Goal: Task Accomplishment & Management: Use online tool/utility

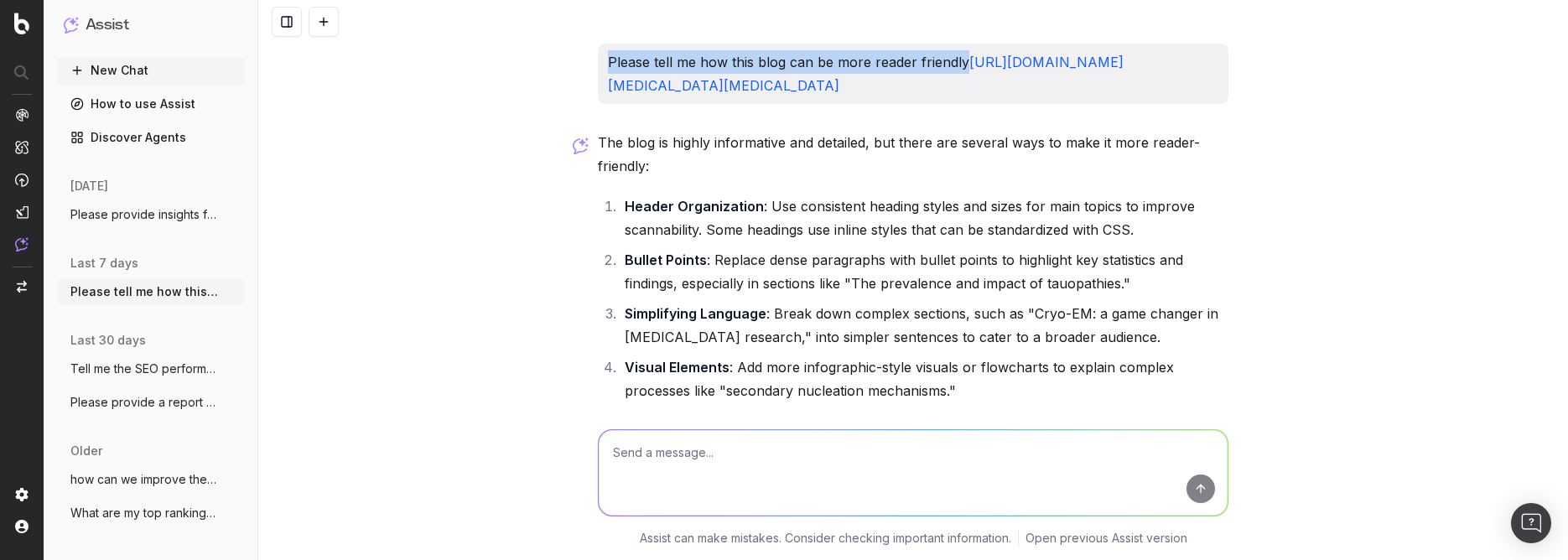
drag, startPoint x: 966, startPoint y: 63, endPoint x: 581, endPoint y: 47, distance: 385.3
click at [581, 47] on div "Please tell me how this blog can be more reader friendly [URL][DOMAIN_NAME][MED…" at bounding box center [913, 280] width 1310 height 560
copy p "Please tell me how this blog can be more reader friendly"
click at [1023, 462] on textarea at bounding box center [912, 473] width 629 height 86
paste textarea "Please tell me how this blog can be more reader friendly"
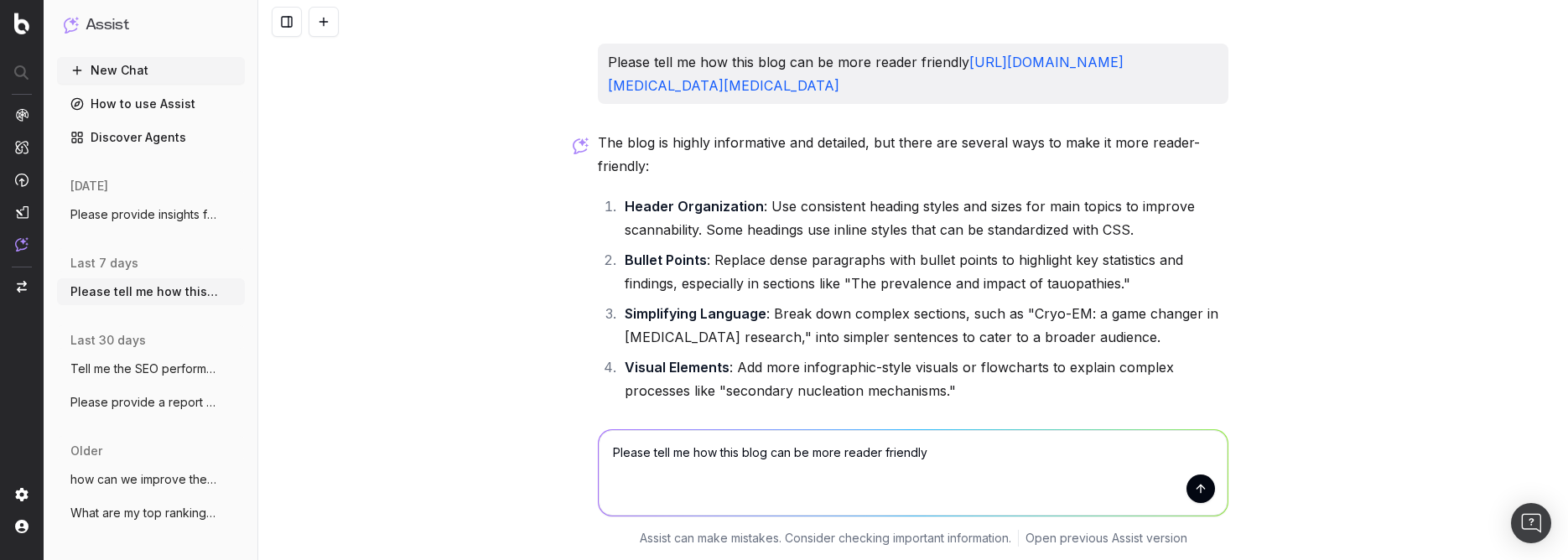
drag, startPoint x: 989, startPoint y: 450, endPoint x: 714, endPoint y: 454, distance: 275.0
click at [714, 454] on textarea "Please tell me how this blog can be more reader friendly" at bounding box center [912, 473] width 629 height 86
click at [799, 481] on textarea "Please tell me how help improve traffic to this blog:" at bounding box center [912, 473] width 629 height 86
paste textarea "[URL][DOMAIN_NAME][MEDICAL_DATA]"
type textarea "Please tell me how help improve traffic to this blog: https://www.thermofisher.…"
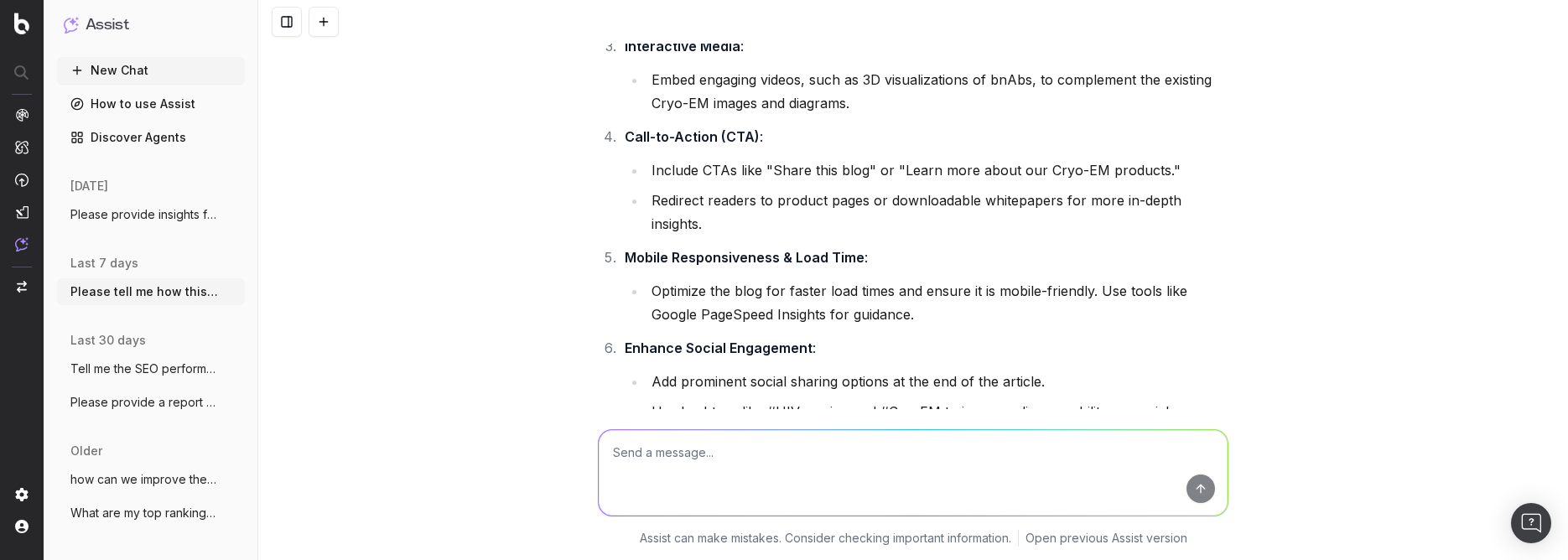
scroll to position [1212, 0]
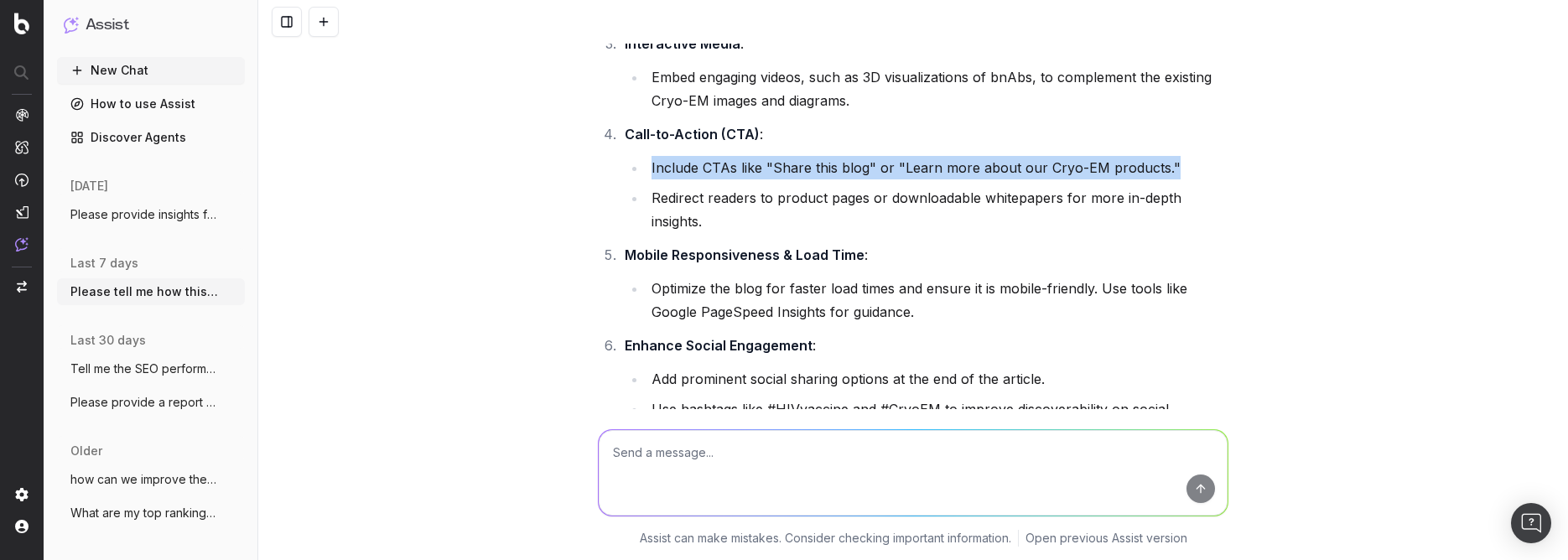
drag, startPoint x: 1179, startPoint y: 259, endPoint x: 642, endPoint y: 266, distance: 537.0
click at [646, 179] on li "Include CTAs like "Share this blog" or "Learn more about our Cryo-EM products."" at bounding box center [937, 167] width 582 height 23
copy li "Include CTAs like "Share this blog" or "Learn more about our Cryo-EM products.""
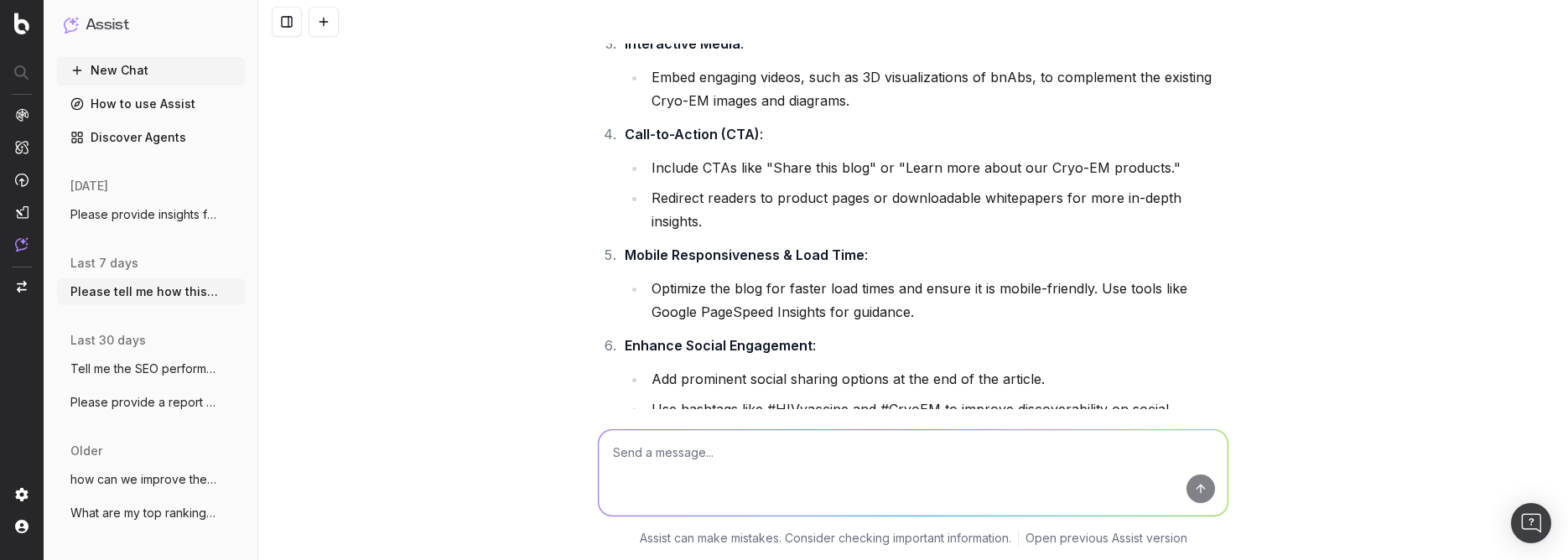
click at [1265, 301] on div "Please tell me how this blog can be more reader friendly https://www.thermofish…" at bounding box center [913, 280] width 1310 height 560
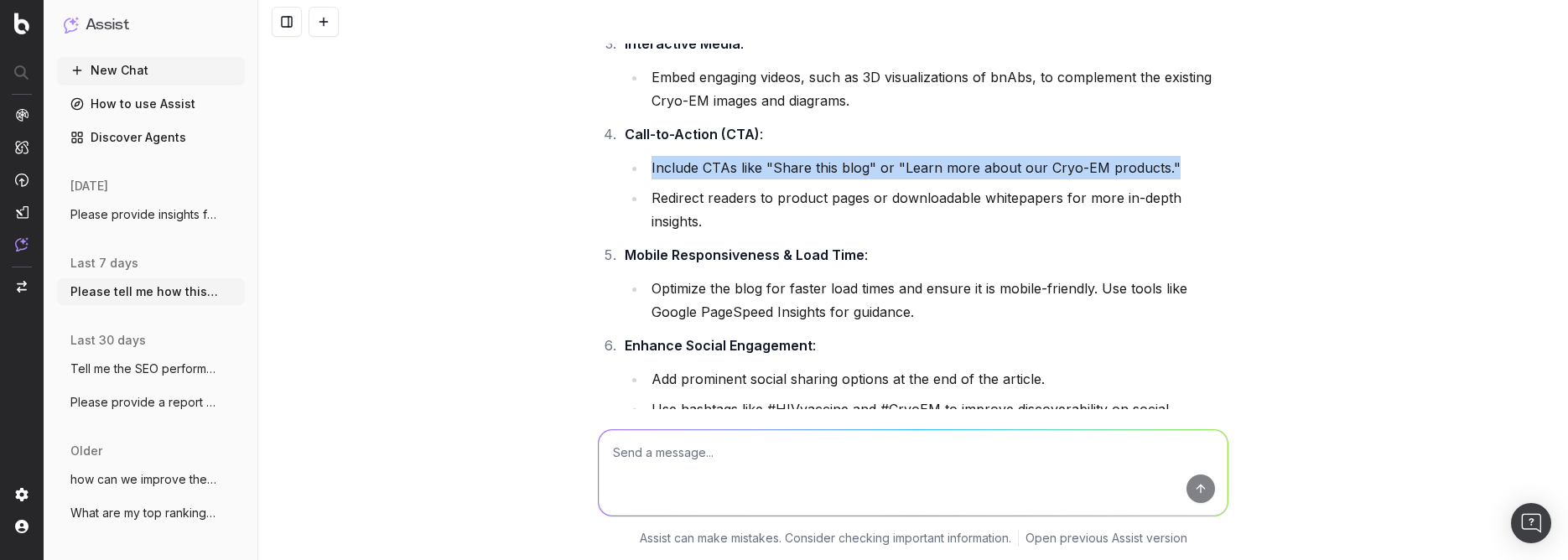
drag, startPoint x: 1169, startPoint y: 259, endPoint x: 644, endPoint y: 269, distance: 525.1
click at [646, 179] on li "Include CTAs like "Share this blog" or "Learn more about our Cryo-EM products."" at bounding box center [937, 167] width 582 height 23
copy li "Include CTAs like "Share this blog" or "Learn more about our Cryo-EM products.""
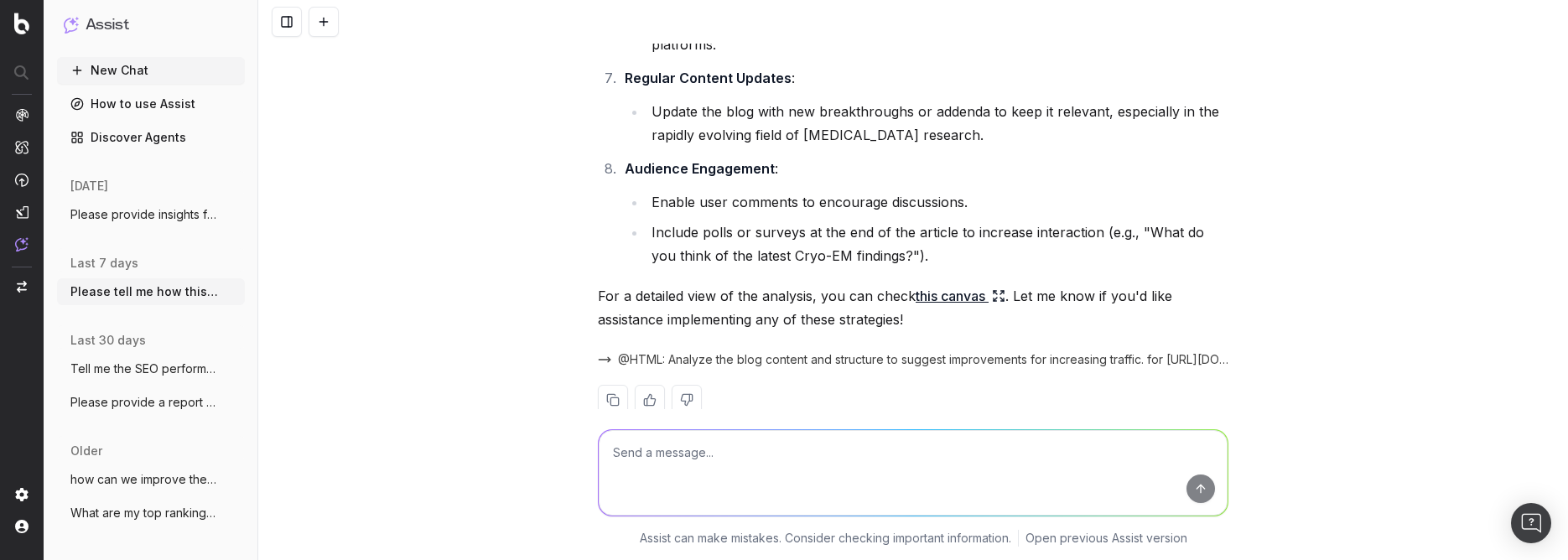
scroll to position [1621, 0]
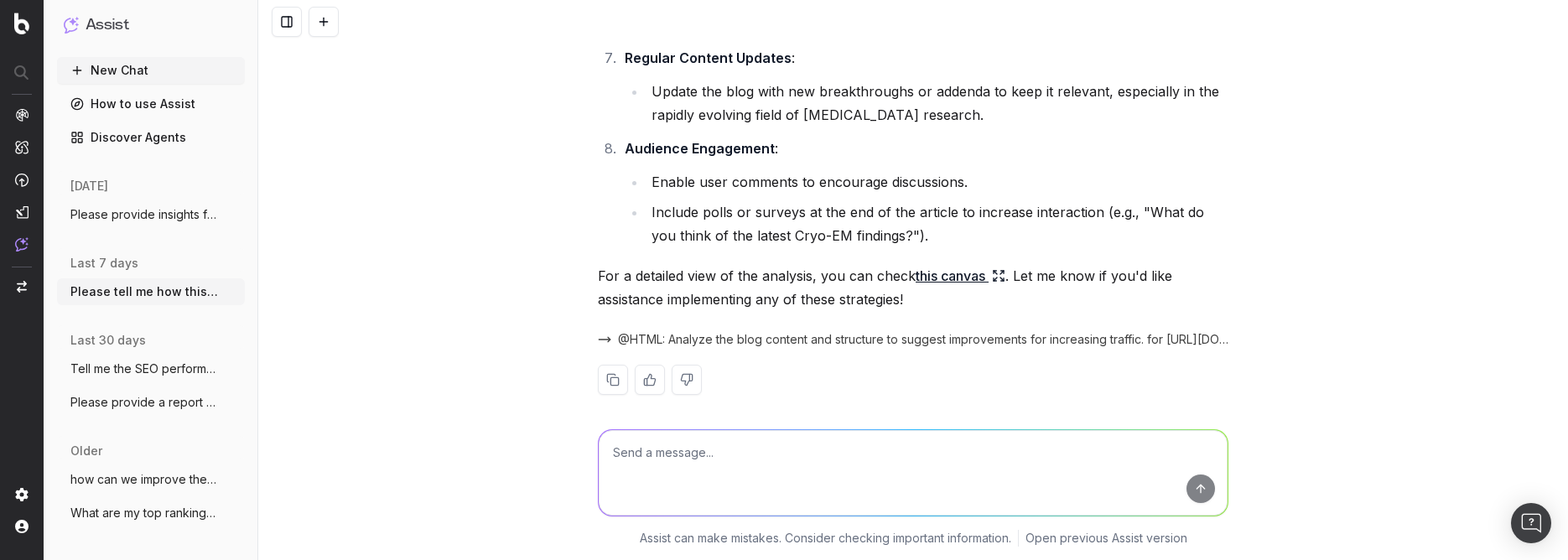
click at [726, 194] on li "Enable user comments to encourage discussions." at bounding box center [937, 181] width 582 height 23
click at [710, 247] on li "Include polls or surveys at the end of the article to increase interaction (e.g…" at bounding box center [937, 224] width 582 height 47
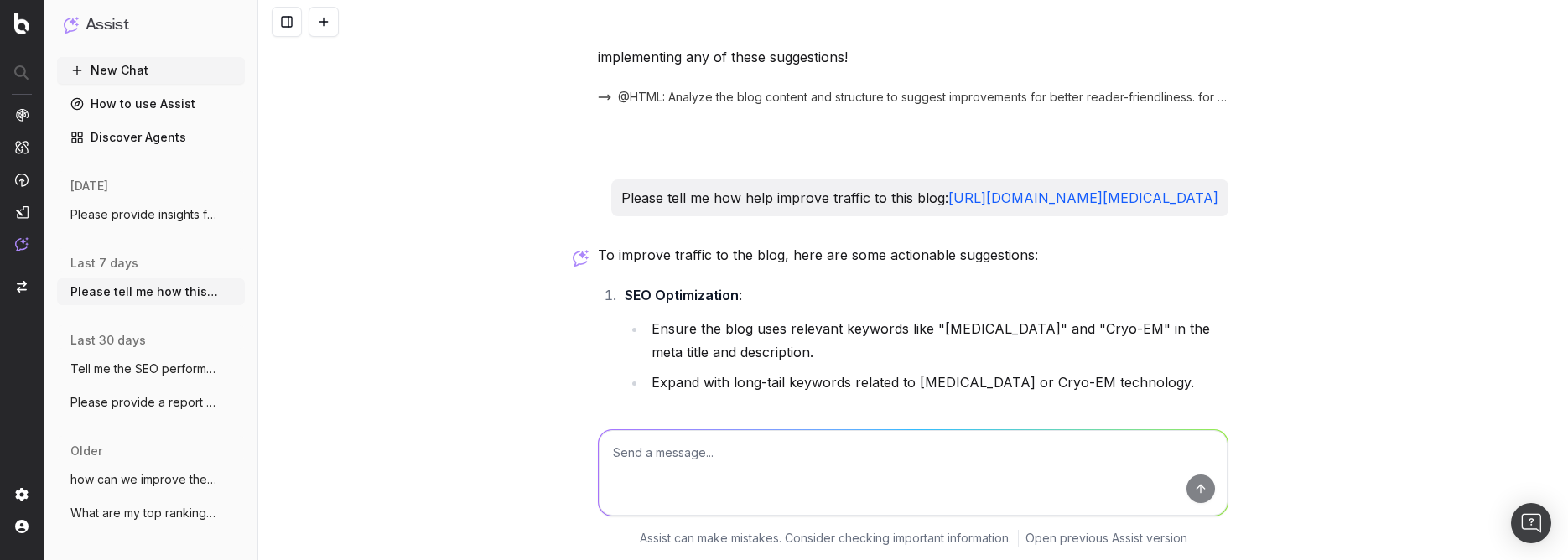
scroll to position [240, 0]
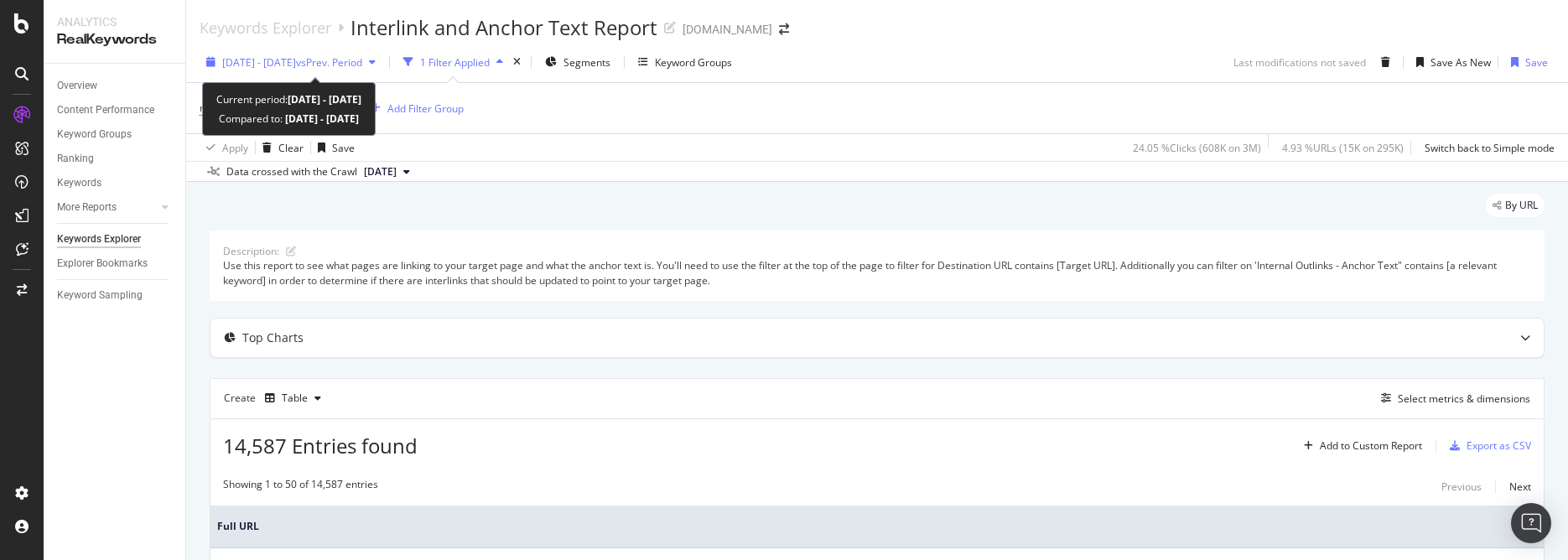
click at [376, 64] on icon "button" at bounding box center [372, 62] width 7 height 10
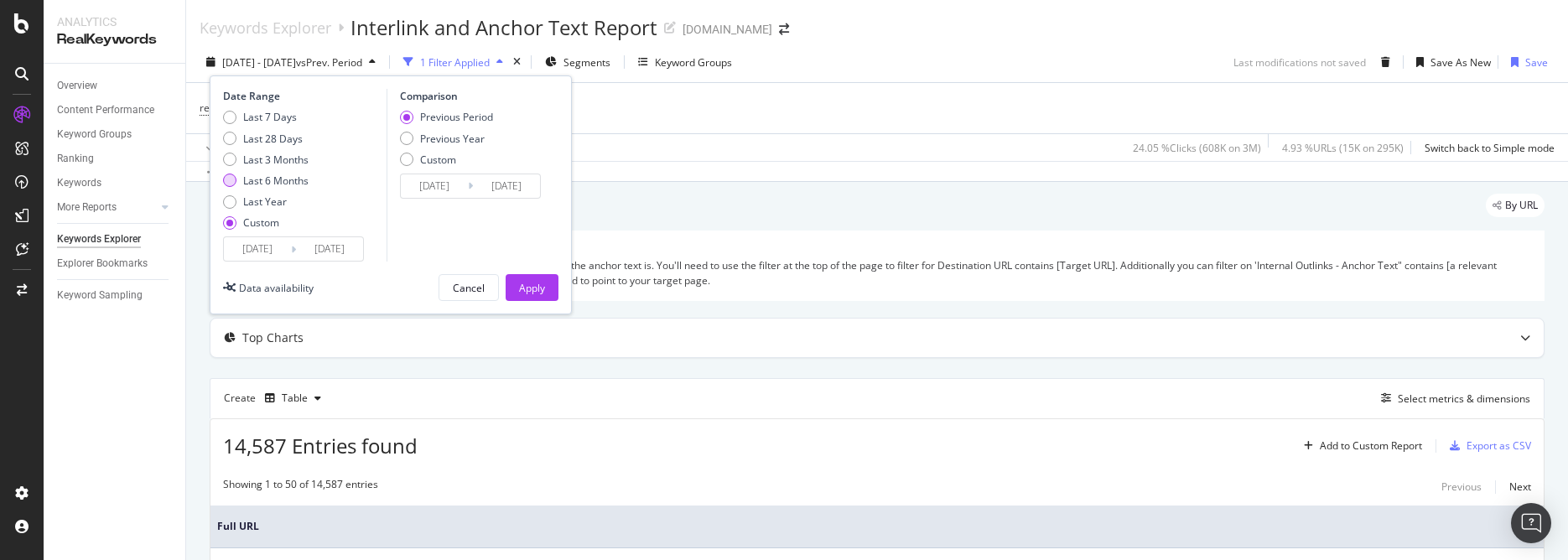
click at [231, 180] on div "Last 6 Months" at bounding box center [229, 180] width 13 height 13
type input "[DATE]"
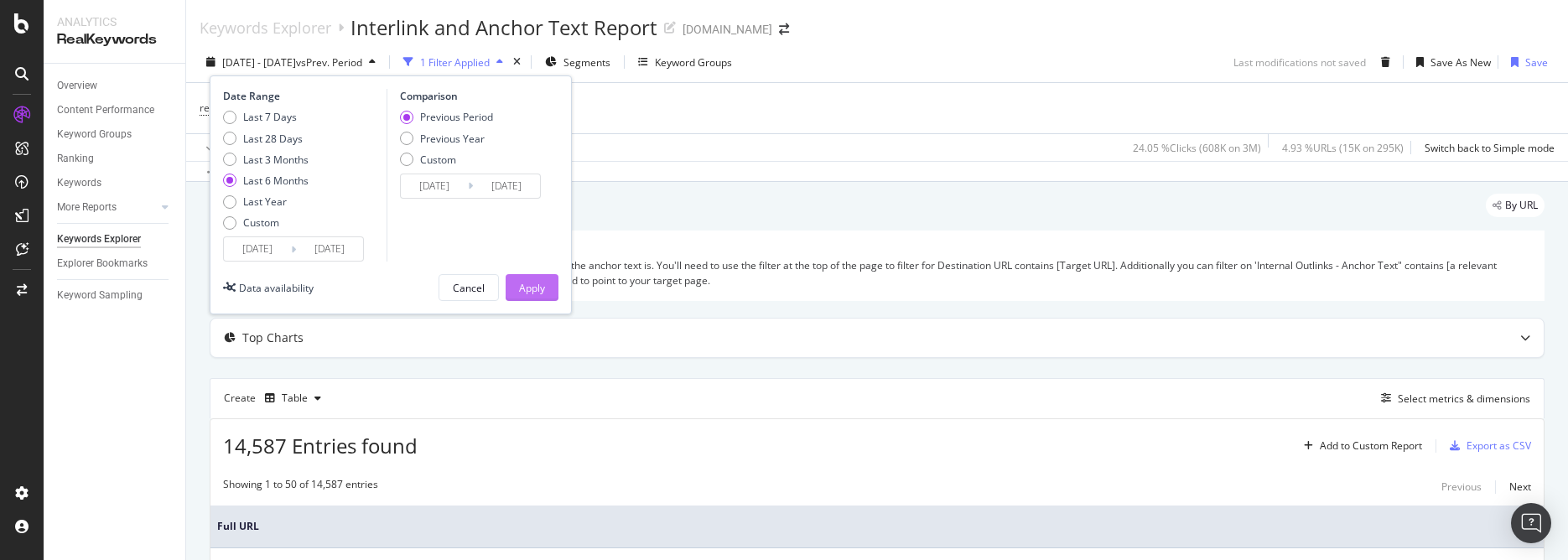
click at [529, 295] on div "Apply" at bounding box center [532, 288] width 26 height 25
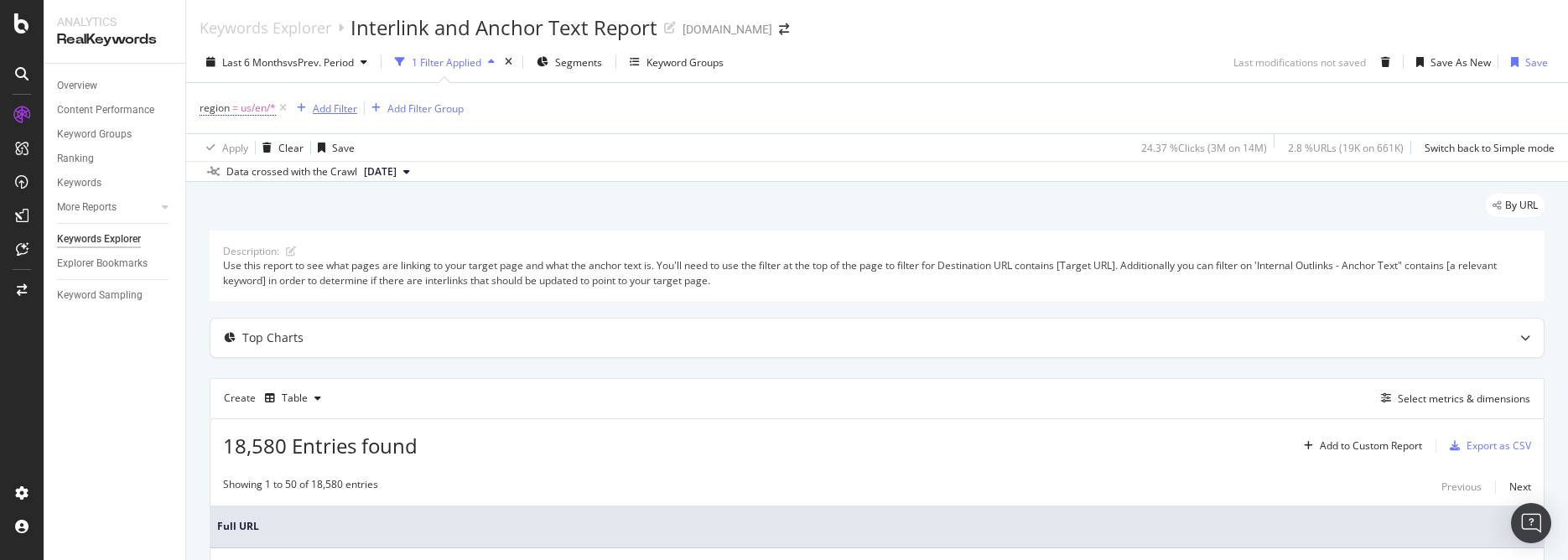
click at [319, 112] on div "Add Filter" at bounding box center [334, 108] width 44 height 14
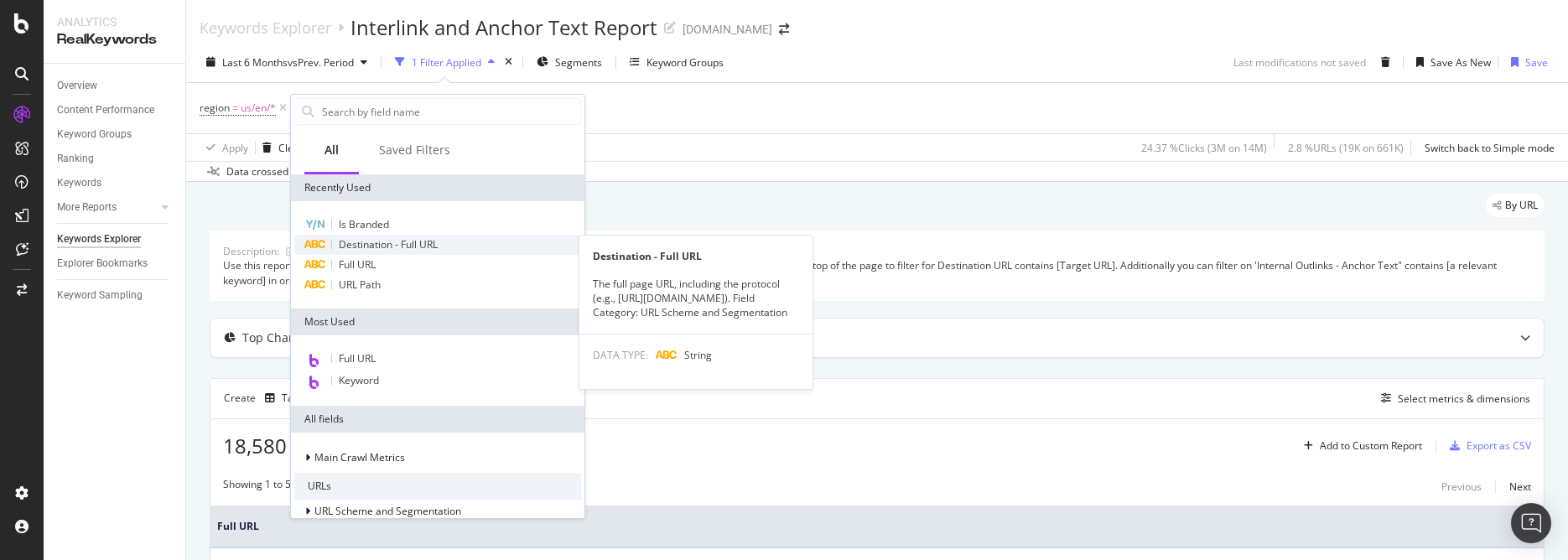
click at [394, 245] on span "Destination - Full URL" at bounding box center [388, 244] width 99 height 14
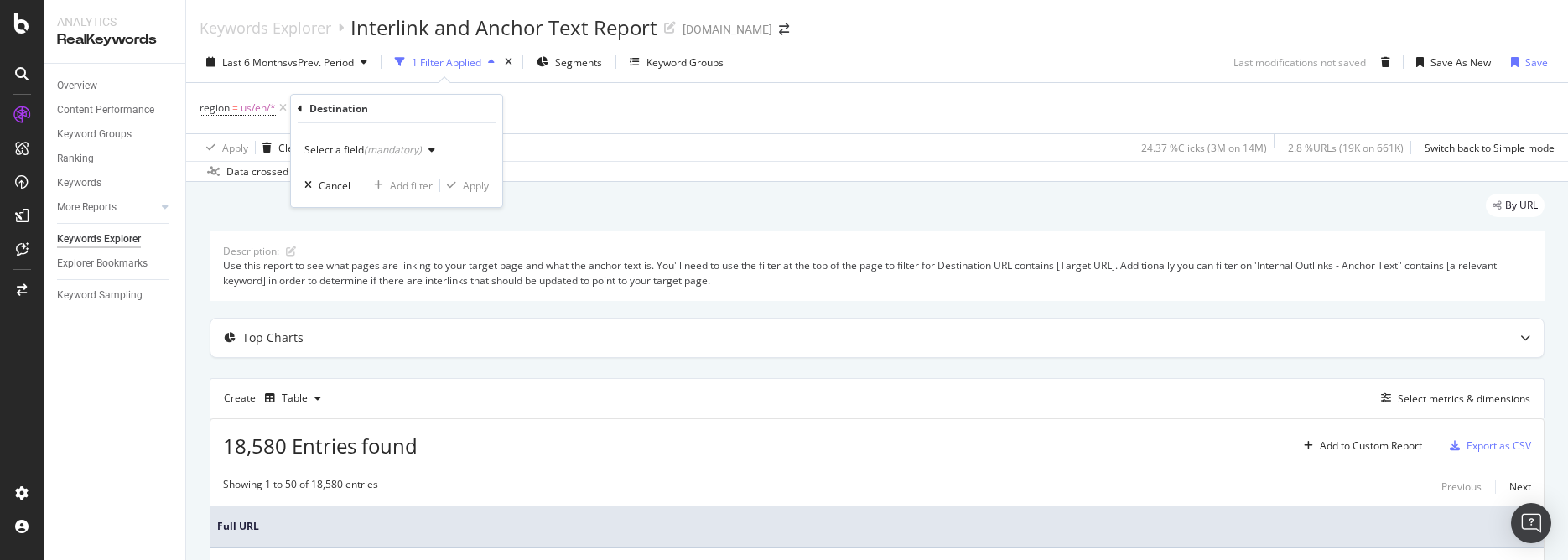
click at [428, 151] on icon "button" at bounding box center [431, 149] width 7 height 10
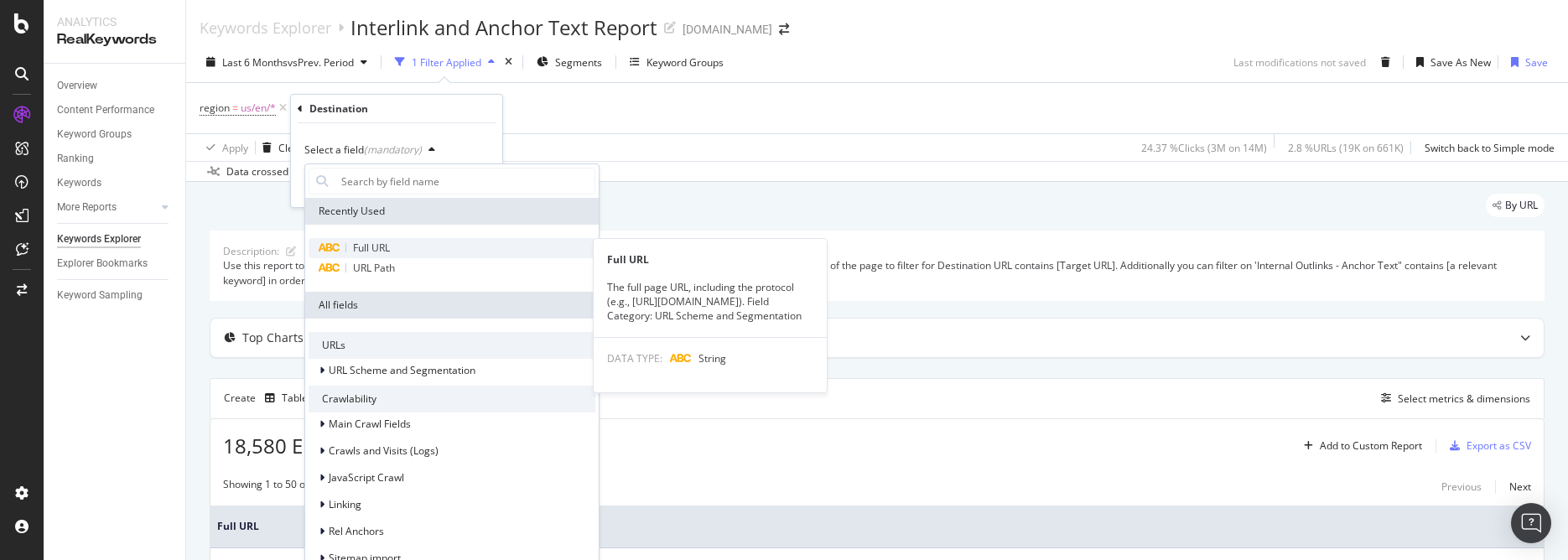
click at [392, 250] on div "Full URL" at bounding box center [451, 247] width 287 height 20
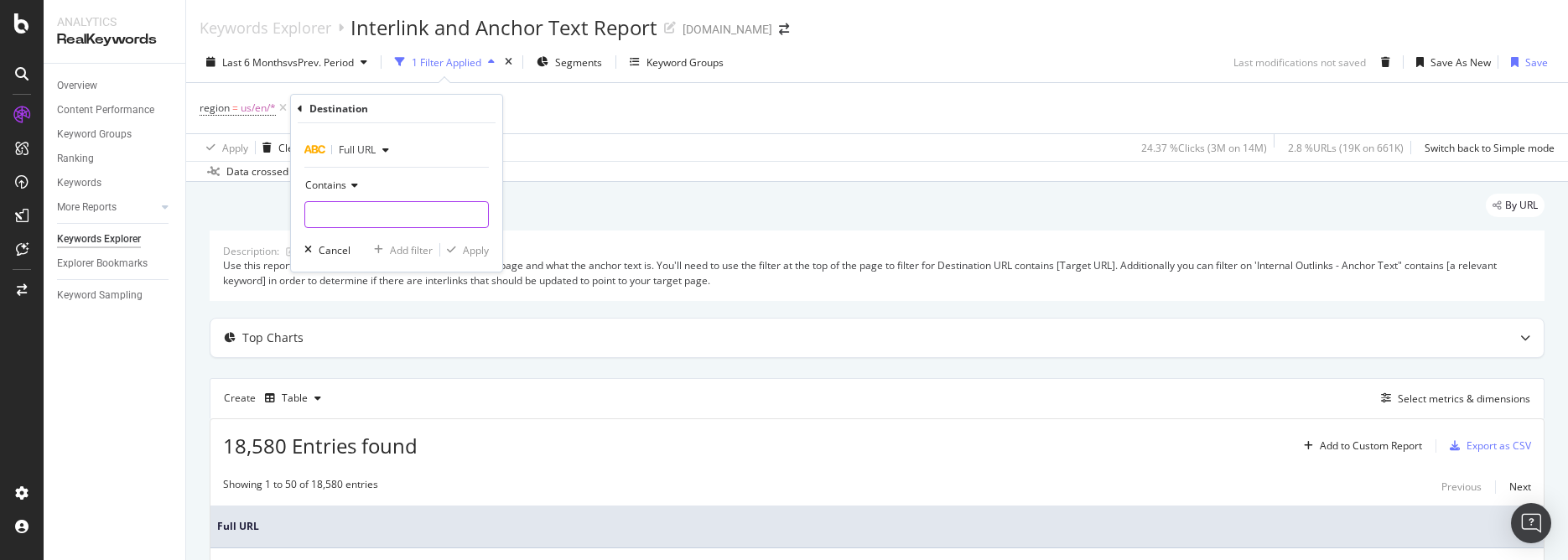
click at [447, 213] on input "text" at bounding box center [396, 214] width 183 height 27
paste input "[URL][DOMAIN_NAME][MEDICAL_DATA]"
type input "[URL][DOMAIN_NAME][MEDICAL_DATA]"
click at [466, 253] on div "Apply" at bounding box center [476, 250] width 26 height 14
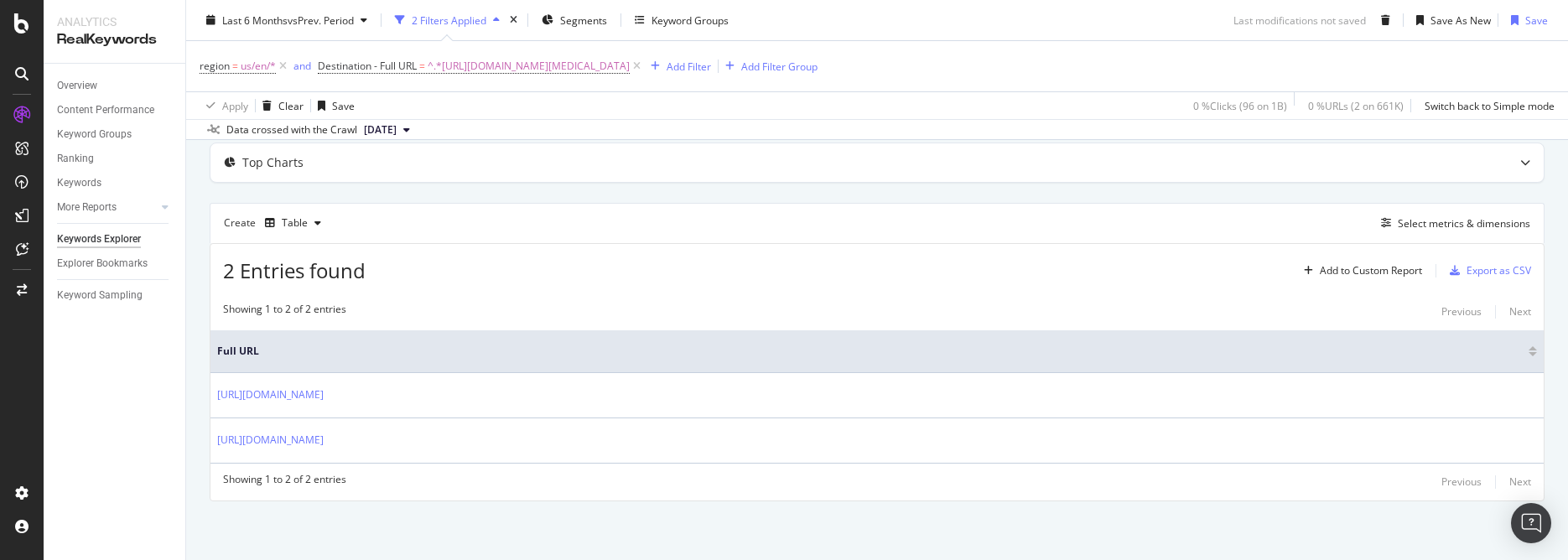
scroll to position [149, 0]
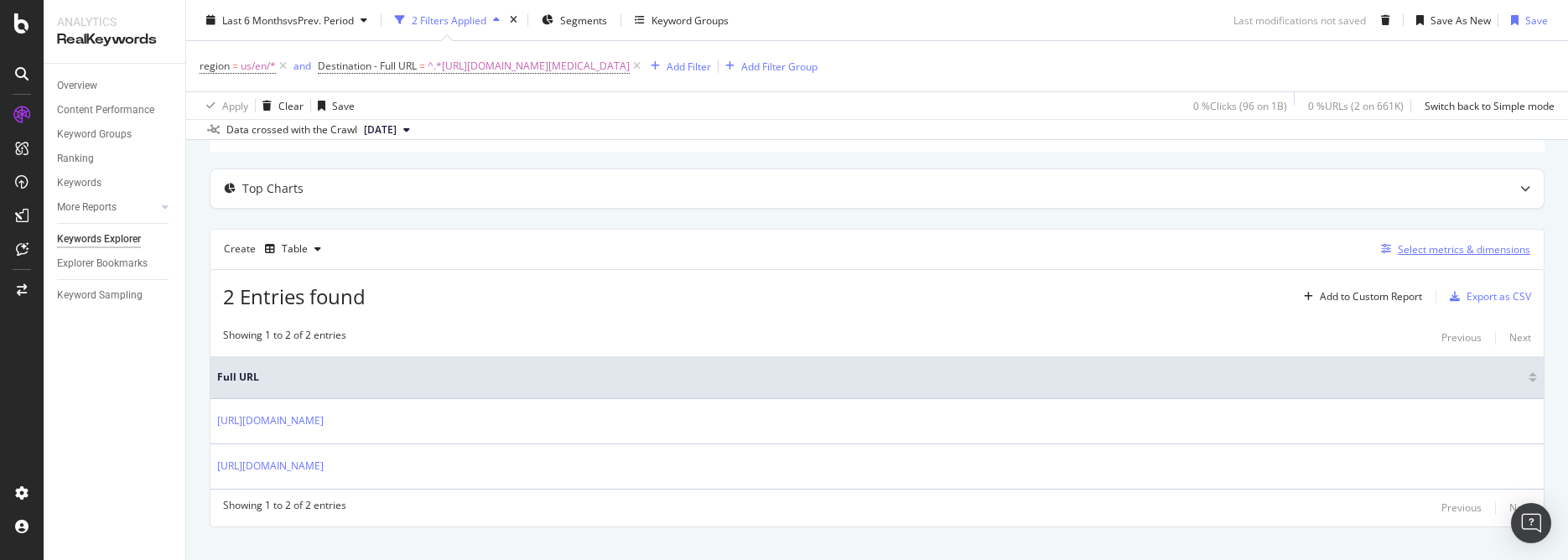
click at [1476, 251] on div "Select metrics & dimensions" at bounding box center [1464, 249] width 132 height 14
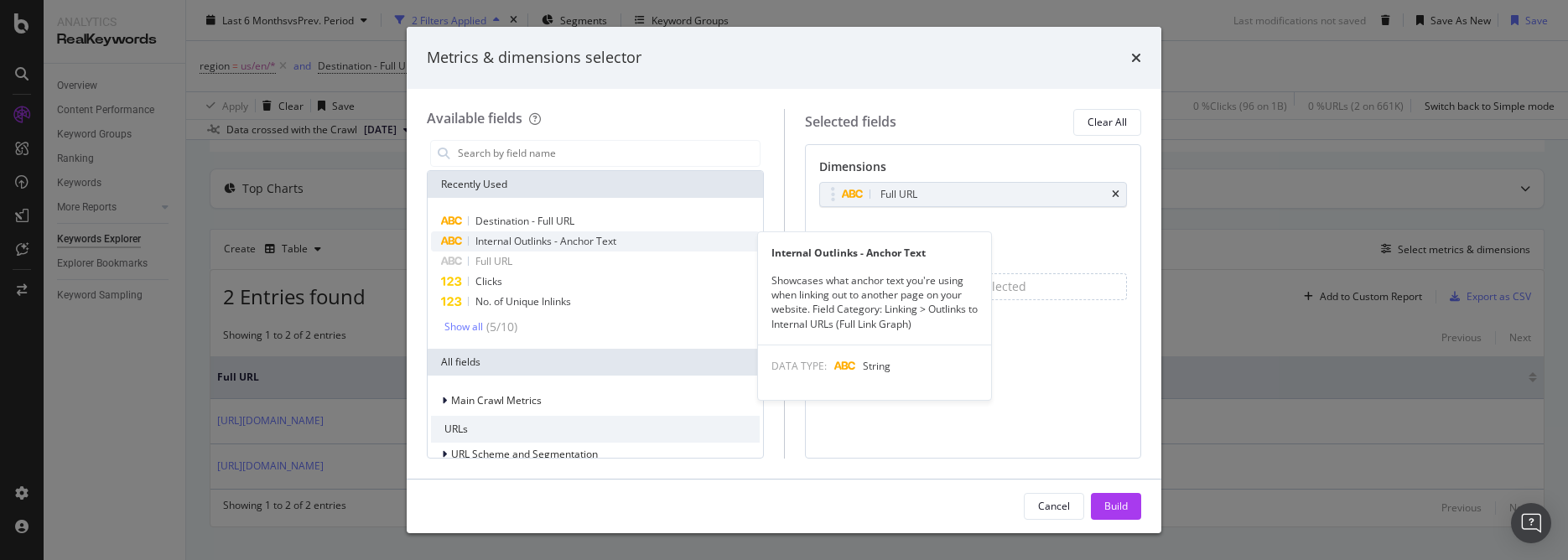
click at [580, 234] on span "Internal Outlinks - Anchor Text" at bounding box center [546, 241] width 141 height 14
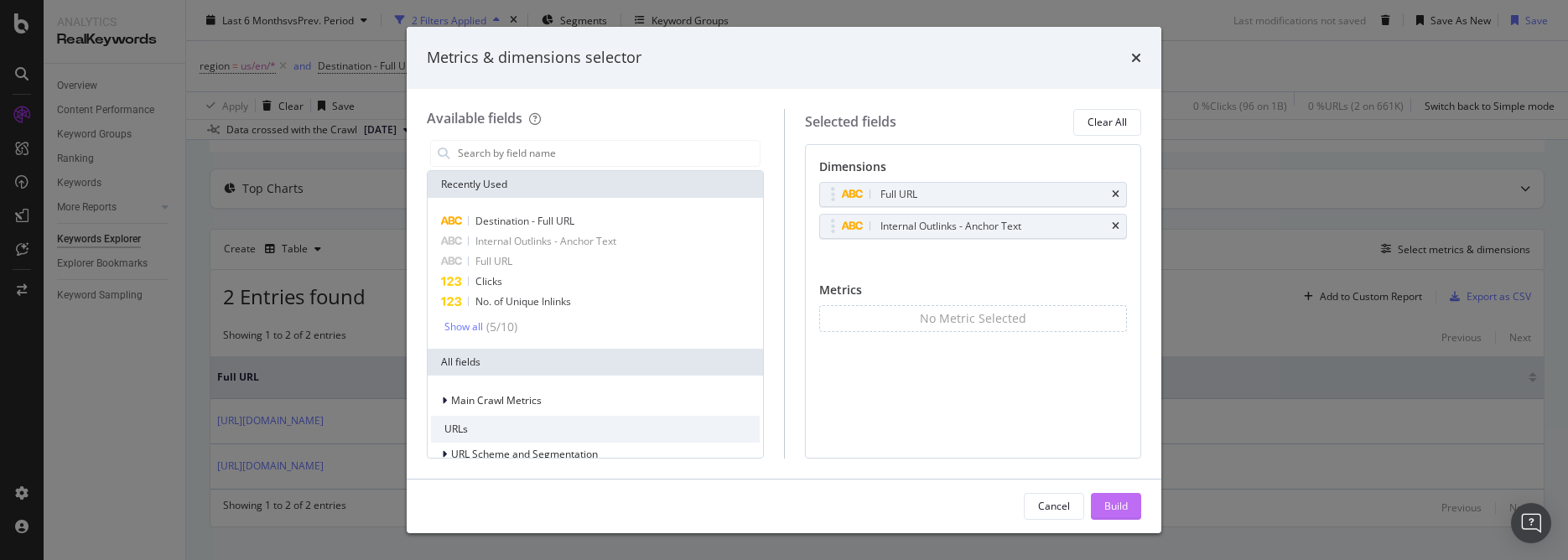
click at [1132, 499] on button "Build" at bounding box center [1116, 506] width 51 height 27
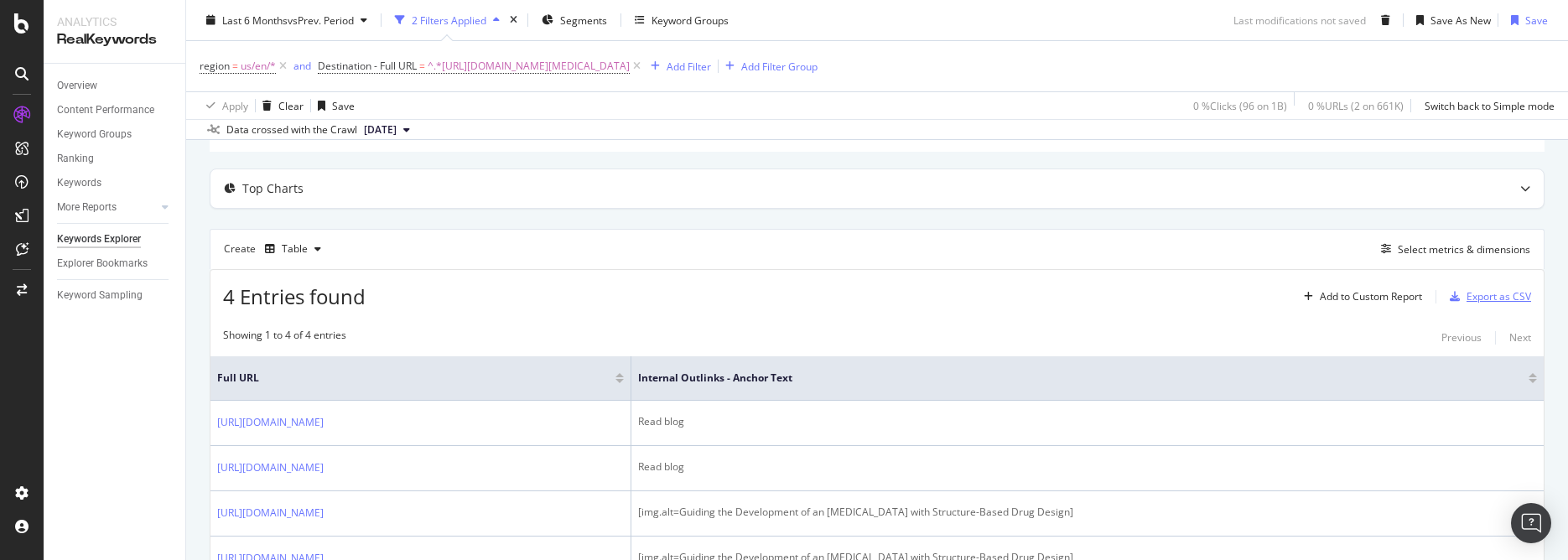
click at [1495, 301] on div "Export as CSV" at bounding box center [1498, 296] width 65 height 14
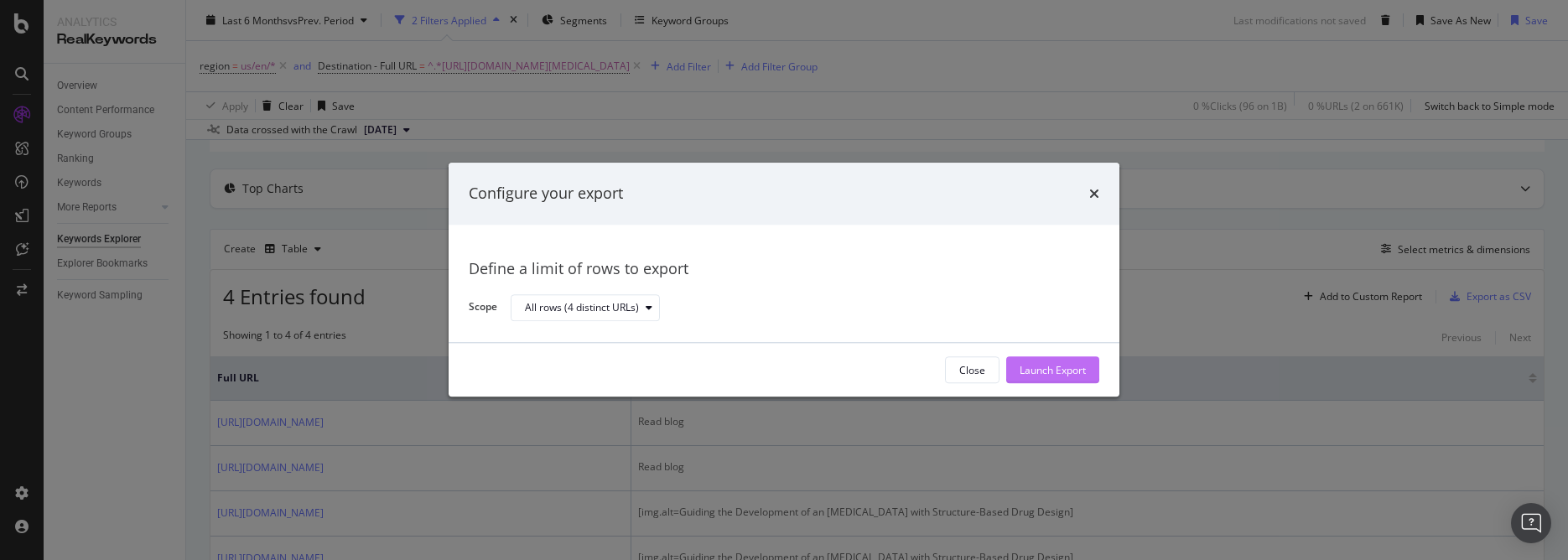
click at [1075, 366] on div "Launch Export" at bounding box center [1052, 369] width 66 height 14
